Goal: Check status: Check status

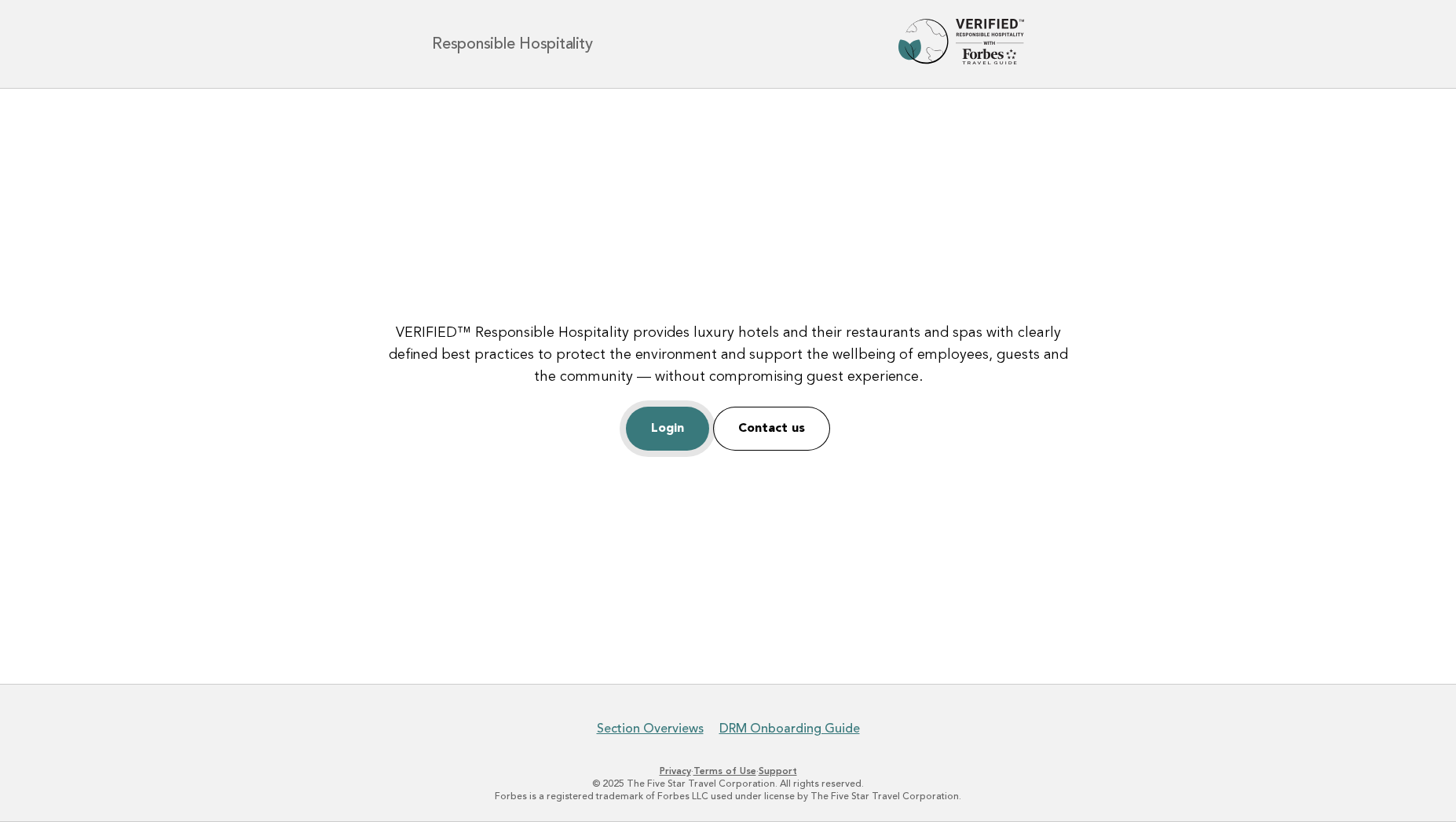
click at [664, 436] on link "Login" at bounding box center [668, 428] width 83 height 44
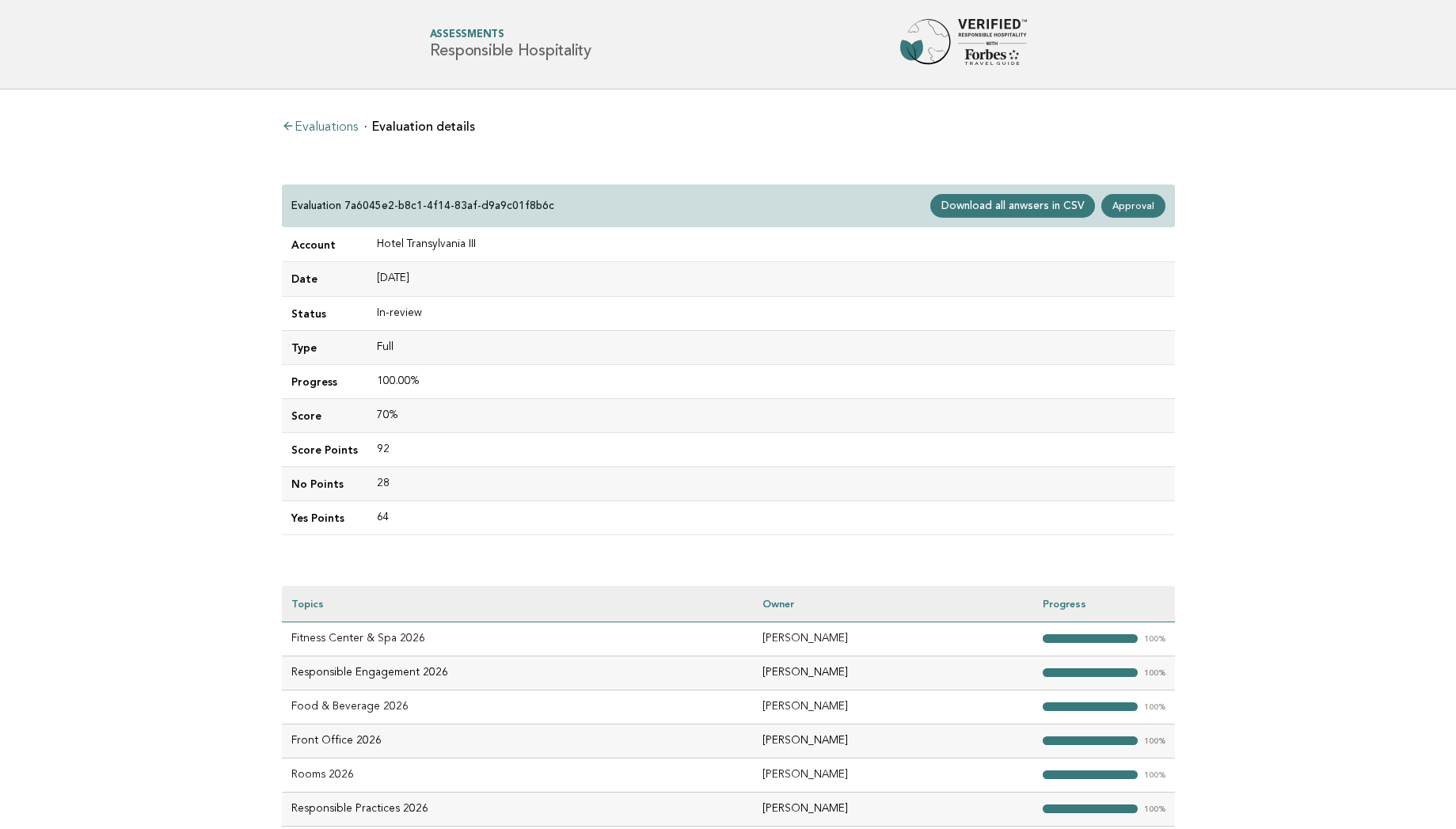
click at [235, 344] on main "Evaluations Evaluation details Evaluation 7a6045e2-b8c1-4f14-83af-d9a9c01f8b6c …" at bounding box center [728, 473] width 1456 height 766
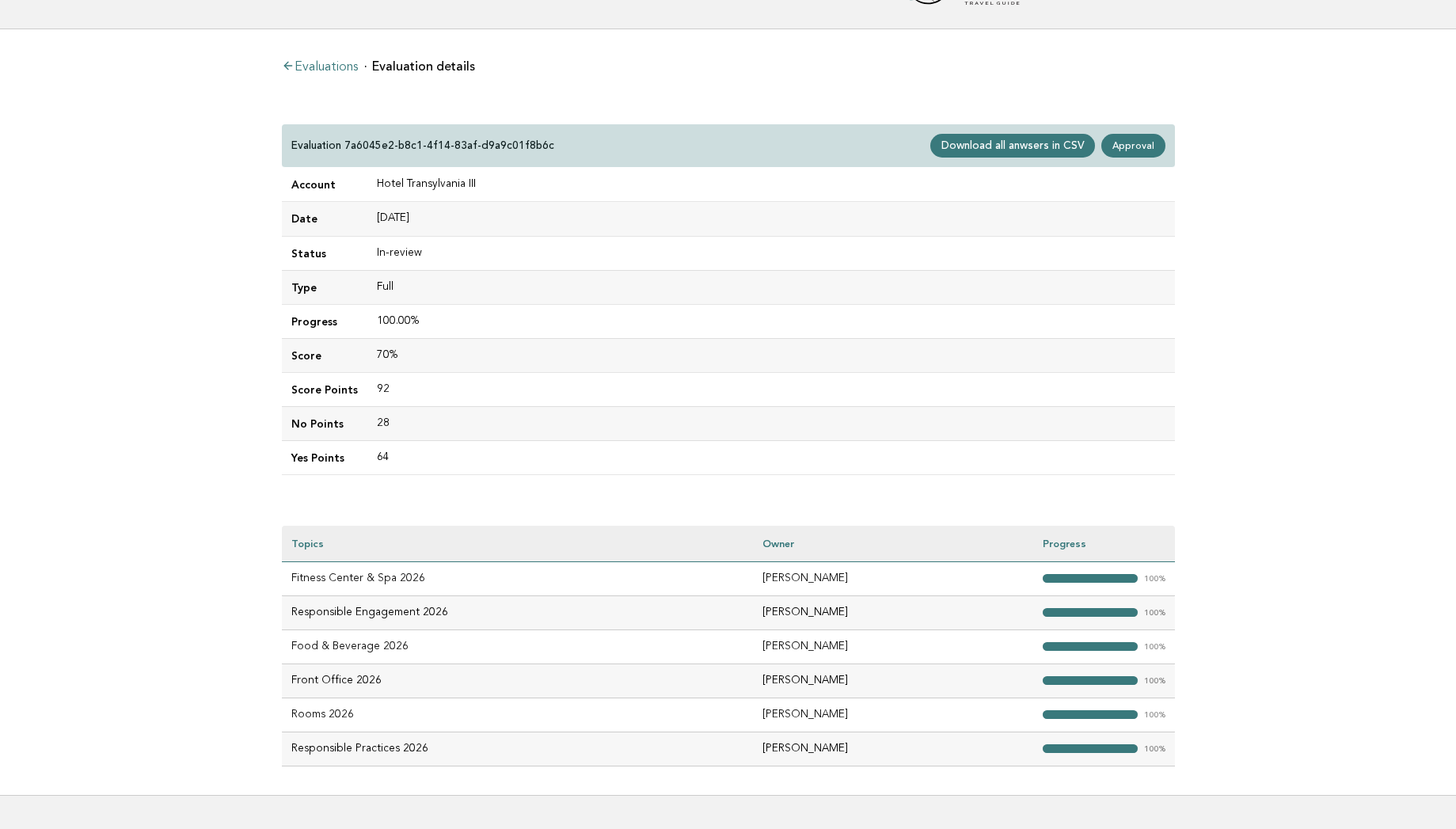
scroll to position [63, 0]
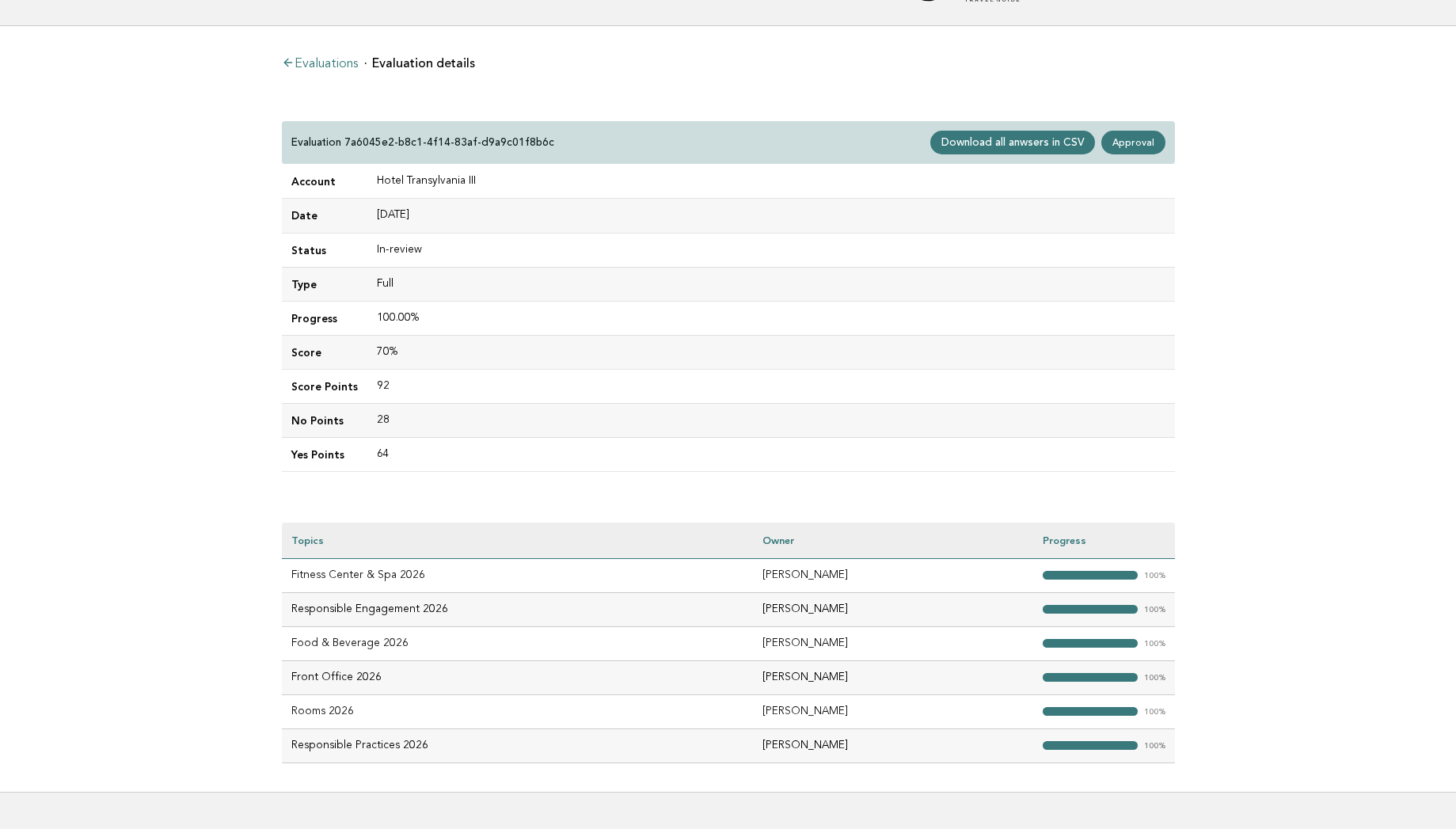
click at [224, 435] on main "Evaluations Evaluation details Evaluation 7a6045e2-b8c1-4f14-83af-d9a9c01f8b6c …" at bounding box center [728, 409] width 1456 height 766
click at [1126, 145] on link "Approval" at bounding box center [1132, 143] width 63 height 23
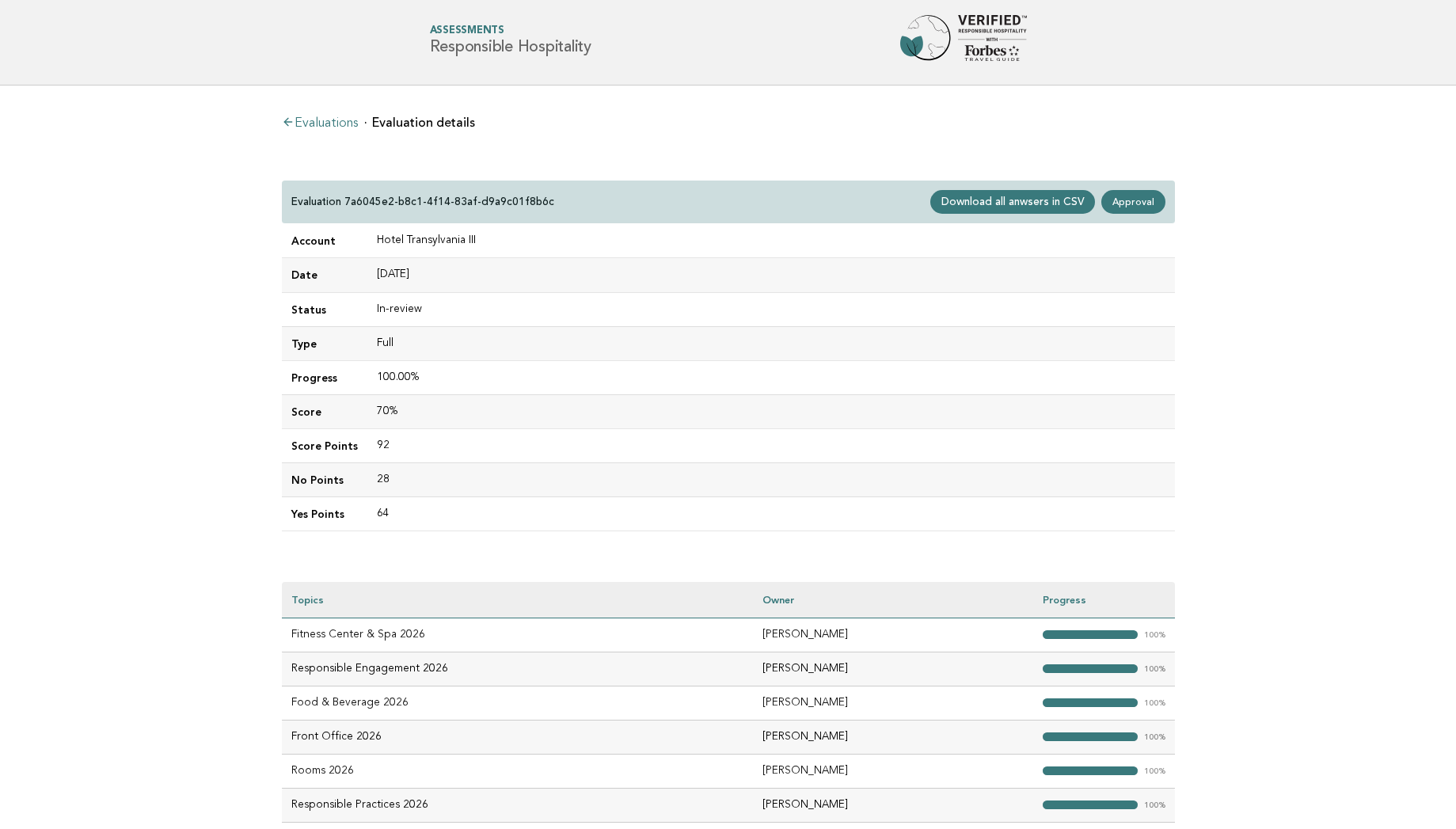
scroll to position [0, 0]
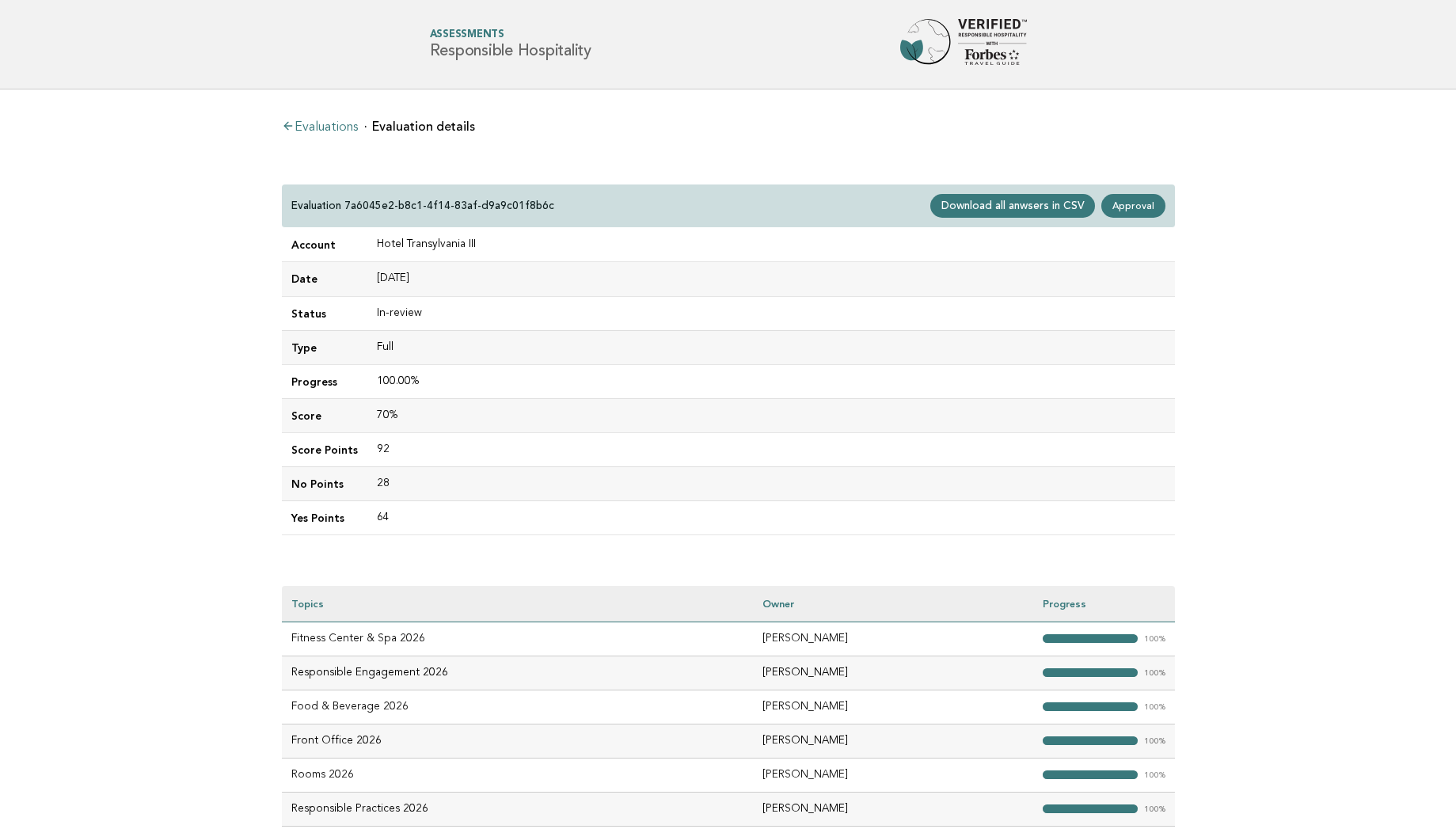
click at [601, 199] on div "Evaluation 7a6045e2-b8c1-4f14-83af-d9a9c01f8b6c Download all anwsers in CSV App…" at bounding box center [728, 206] width 893 height 44
